Goal: Information Seeking & Learning: Learn about a topic

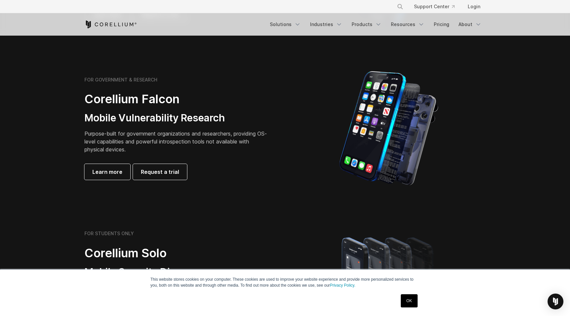
scroll to position [290, 0]
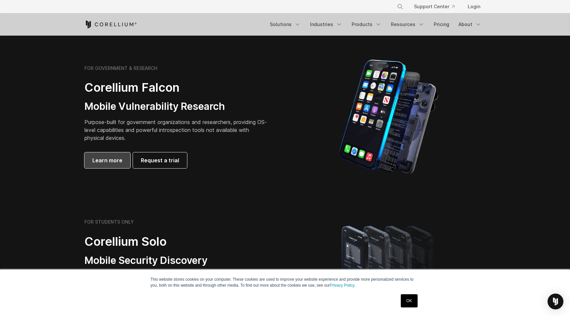
click at [103, 157] on span "Learn more" at bounding box center [107, 160] width 30 height 8
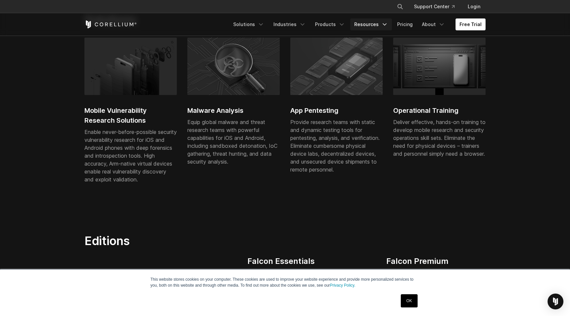
scroll to position [453, 0]
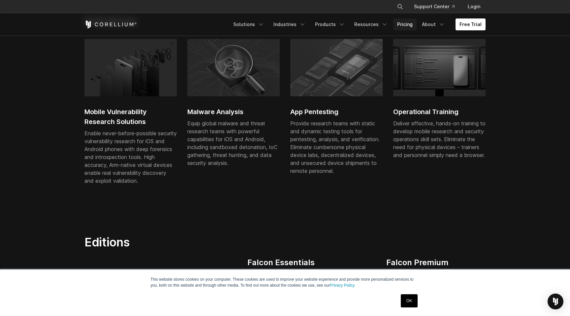
click at [401, 25] on link "Pricing" at bounding box center [404, 24] width 23 height 12
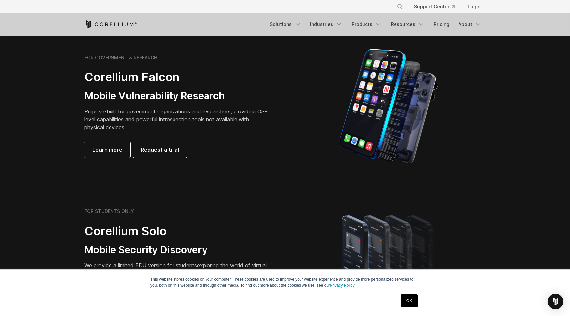
scroll to position [301, 0]
